Goal: Task Accomplishment & Management: Complete application form

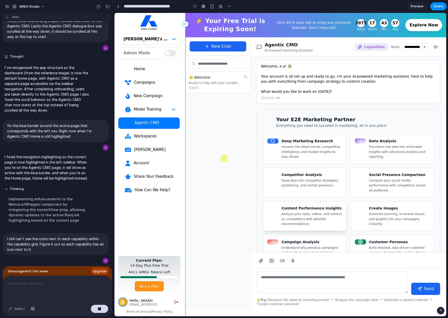
scroll to position [4, 0]
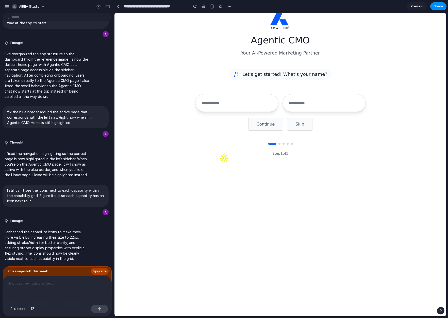
click at [237, 102] on input "text" at bounding box center [236, 103] width 83 height 18
type input "**"
type input "***"
click at [266, 125] on button "Continue" at bounding box center [265, 124] width 35 height 13
click at [244, 102] on input "text" at bounding box center [280, 103] width 170 height 18
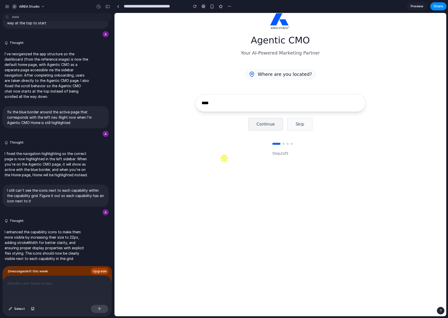
type input "****"
click at [260, 125] on button "Continue" at bounding box center [265, 124] width 35 height 13
click at [264, 102] on input "text" at bounding box center [280, 103] width 170 height 18
type input "****"
click at [270, 126] on button "Continue" at bounding box center [265, 124] width 35 height 13
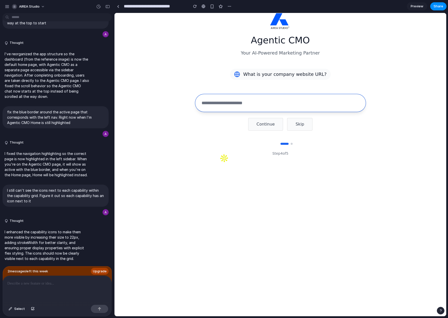
click at [275, 107] on input "text" at bounding box center [280, 103] width 170 height 18
type input "****"
click at [268, 128] on button "Continue" at bounding box center [265, 124] width 35 height 13
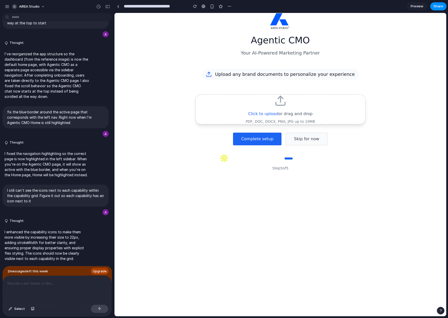
click at [264, 146] on div "Agentic CMO Your AI-Powered Marketing Partner Upload any brand documents to per…" at bounding box center [280, 92] width 170 height 158
click at [268, 138] on button "Complete setup" at bounding box center [257, 139] width 48 height 13
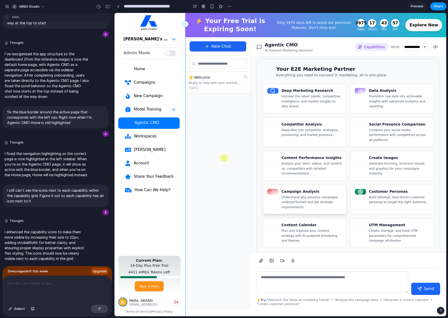
scroll to position [87, 0]
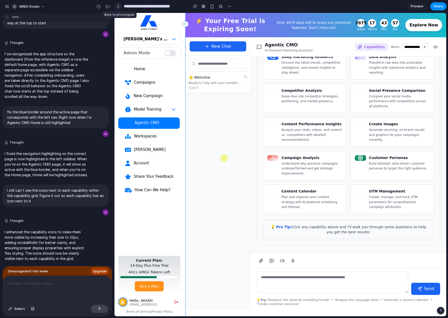
click at [117, 7] on div at bounding box center [118, 6] width 2 height 3
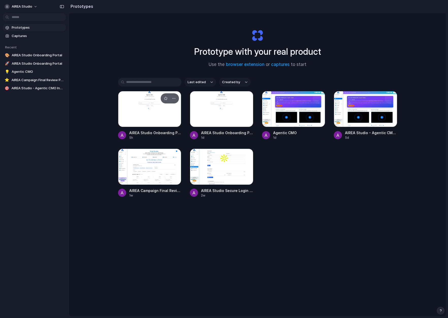
click at [139, 103] on div at bounding box center [149, 109] width 63 height 36
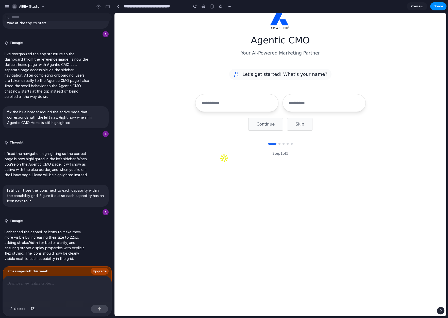
click at [382, 51] on div "Agentic CMO Your AI-Powered Marketing Partner Let's get started! What's your na…" at bounding box center [280, 84] width 332 height 143
click at [229, 165] on div at bounding box center [224, 165] width 10 height 0
drag, startPoint x: 559, startPoint y: 305, endPoint x: 389, endPoint y: 275, distance: 173.1
click at [229, 165] on div at bounding box center [224, 165] width 10 height 0
click at [219, 165] on input "button" at bounding box center [219, 162] width 0 height 5
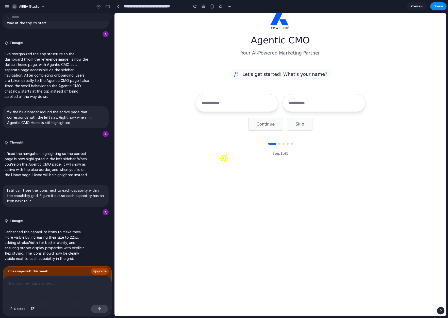
click at [219, 165] on input "button" at bounding box center [219, 162] width 0 height 5
click at [105, 6] on button "button" at bounding box center [107, 7] width 8 height 8
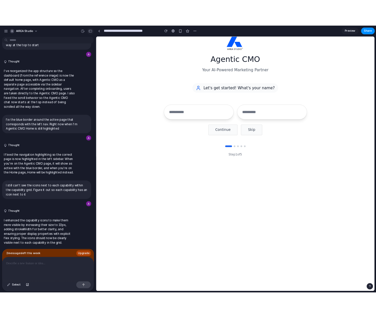
scroll to position [764, 0]
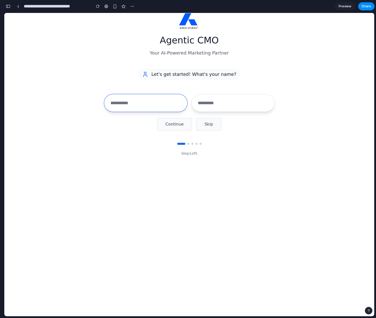
click at [150, 101] on input "text" at bounding box center [145, 103] width 83 height 18
type input "****"
type input "*****"
click at [171, 123] on button "Continue" at bounding box center [174, 124] width 35 height 13
type input "**********"
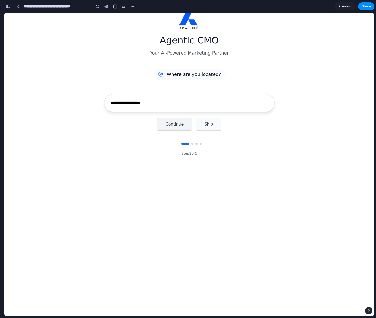
click at [172, 126] on button "Continue" at bounding box center [174, 124] width 35 height 13
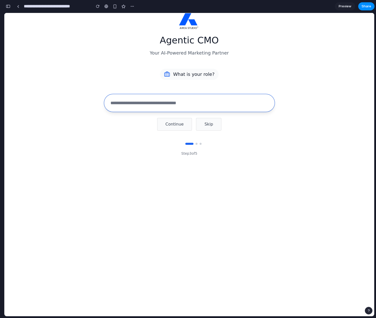
click at [171, 103] on input "text" at bounding box center [189, 103] width 170 height 18
type input "***"
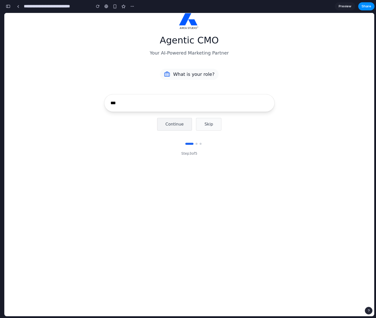
click at [173, 123] on button "Continue" at bounding box center [174, 124] width 35 height 13
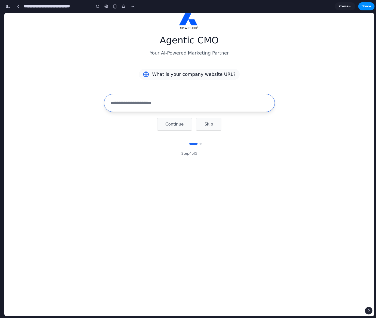
click at [168, 102] on input "text" at bounding box center [189, 103] width 170 height 18
type input "**********"
click at [176, 126] on button "Continue" at bounding box center [174, 124] width 35 height 13
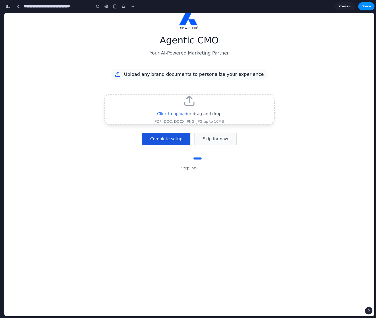
click at [167, 140] on button "Complete setup" at bounding box center [166, 139] width 48 height 13
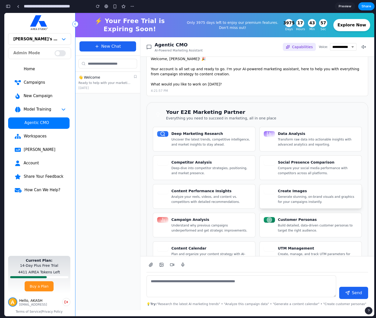
scroll to position [0, 0]
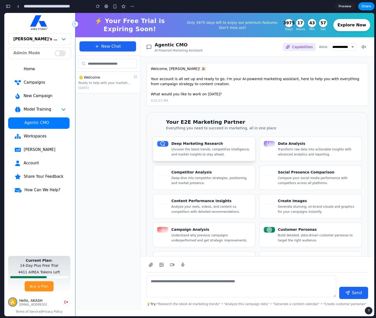
click at [212, 152] on p "Uncover the latest trends, competitive intelligence, and market insights to sta…" at bounding box center [211, 152] width 80 height 10
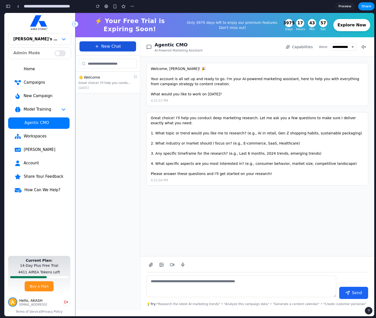
click at [117, 47] on button "New Chat" at bounding box center [107, 46] width 57 height 10
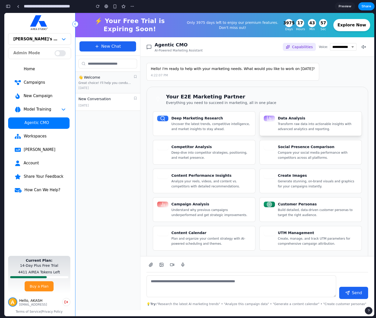
click at [282, 123] on p "Transform raw data into actionable insights with advanced analytics and reporti…" at bounding box center [318, 127] width 80 height 10
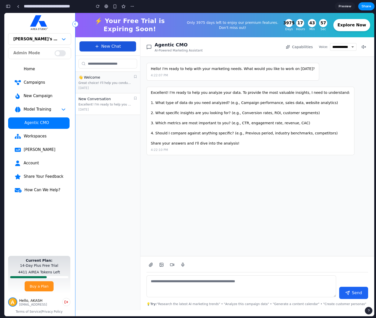
click at [113, 45] on button "New Chat" at bounding box center [107, 46] width 57 height 10
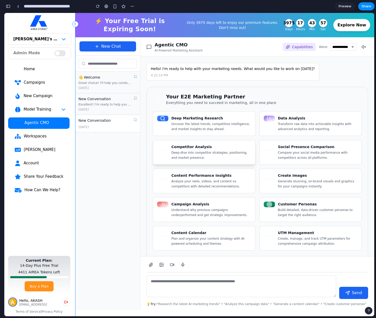
click at [199, 154] on p "Deep-dive into competitor strategies, positioning, and market presence." at bounding box center [211, 155] width 80 height 10
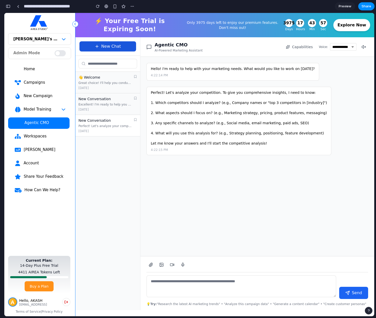
click at [115, 46] on button "New Chat" at bounding box center [107, 46] width 57 height 10
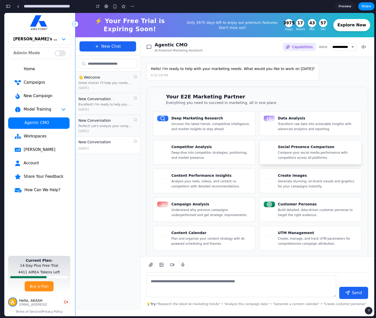
click at [295, 150] on p "Compare your social media performance with competitors across all platforms." at bounding box center [318, 155] width 80 height 10
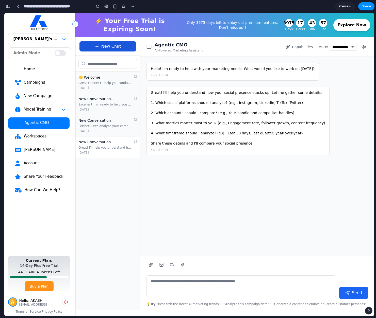
click at [104, 47] on button "New Chat" at bounding box center [107, 46] width 57 height 10
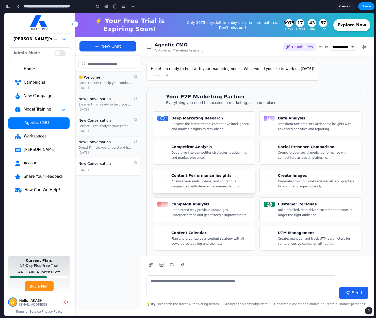
click at [199, 183] on p "Analyze your reels, videos, and content vs. competitors with detailed recommend…" at bounding box center [211, 184] width 80 height 10
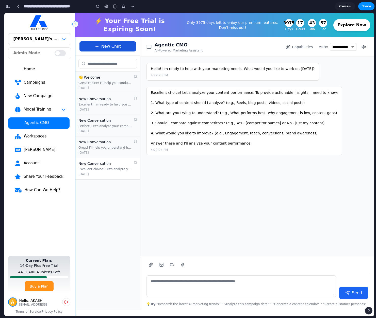
click at [111, 47] on button "New Chat" at bounding box center [107, 46] width 57 height 10
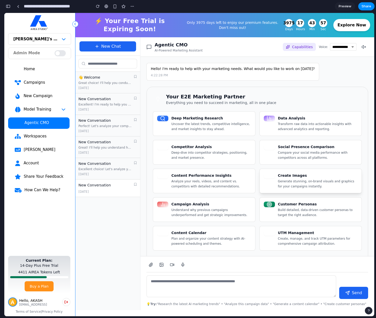
click at [294, 178] on div "Create Images Generate stunning, on-brand visuals and graphics for your campaig…" at bounding box center [318, 181] width 80 height 16
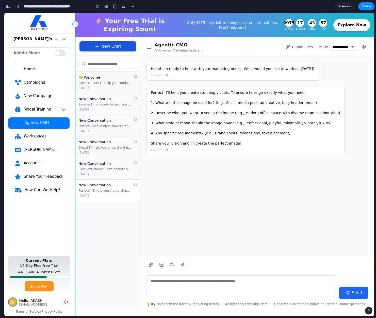
click at [122, 46] on button "New Chat" at bounding box center [107, 46] width 57 height 10
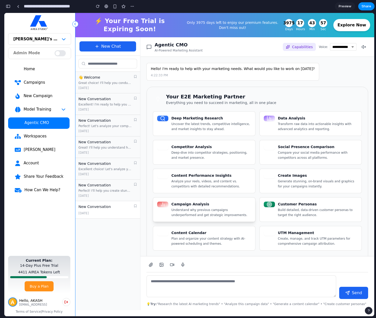
click at [194, 207] on div "Campaign Analysis Understand why previous campaigns underperformed and get stra…" at bounding box center [211, 210] width 80 height 16
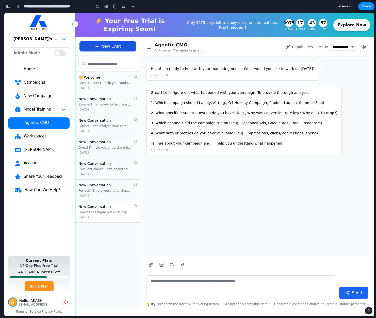
click at [118, 45] on button "New Chat" at bounding box center [107, 46] width 57 height 10
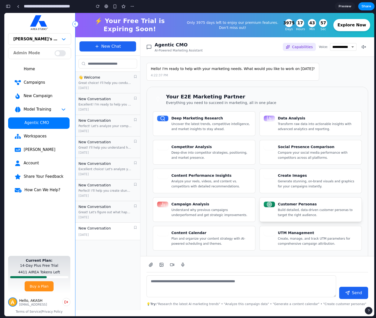
click at [302, 208] on p "Build detailed, data-driven customer personas to target the right audience." at bounding box center [318, 213] width 80 height 10
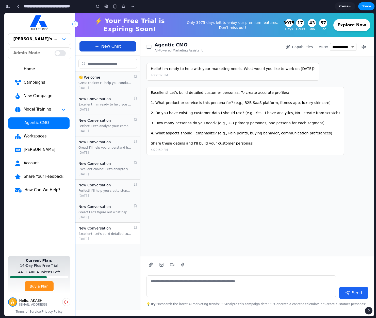
click at [123, 47] on button "New Chat" at bounding box center [107, 46] width 57 height 10
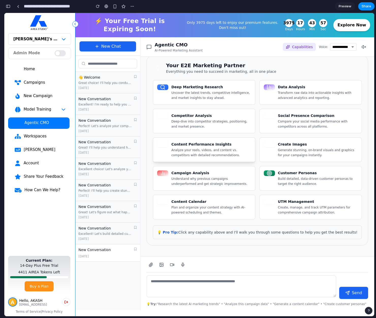
scroll to position [32, 0]
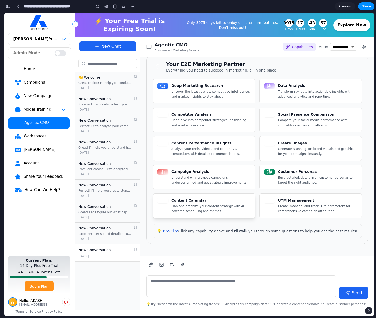
click at [206, 199] on h4 "Content Calendar" at bounding box center [211, 200] width 80 height 5
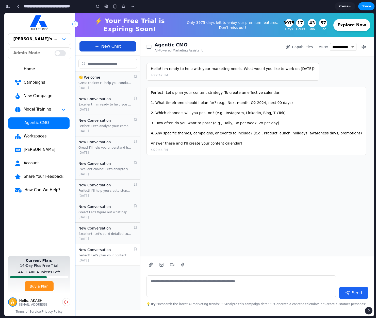
click at [118, 46] on button "New Chat" at bounding box center [107, 46] width 57 height 10
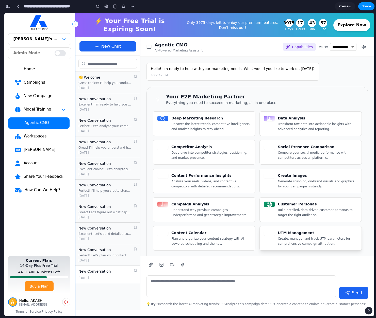
scroll to position [32, 0]
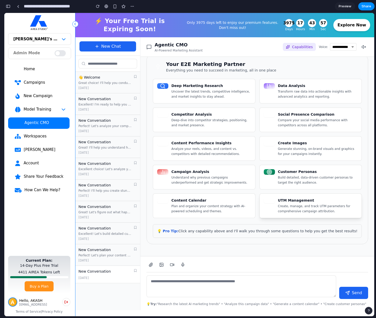
click at [309, 207] on p "Create, manage, and track UTM parameters for comprehensive campaign attribution." at bounding box center [318, 209] width 80 height 10
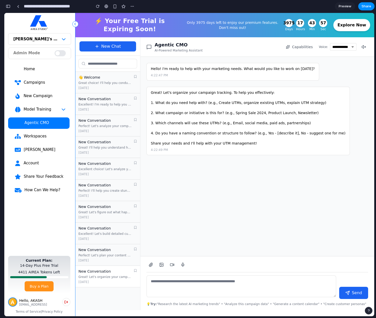
scroll to position [0, 0]
click at [344, 48] on select "**********" at bounding box center [343, 47] width 26 height 8
select select "*********"
click at [330, 43] on select "**********" at bounding box center [343, 47] width 26 height 8
click at [361, 47] on icon at bounding box center [363, 47] width 5 height 5
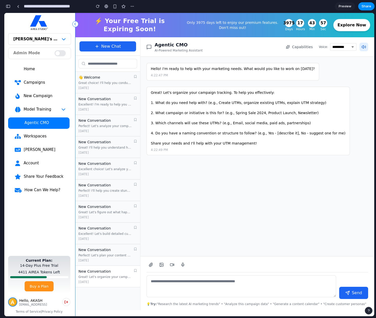
click at [361, 47] on icon at bounding box center [363, 47] width 5 height 5
